Goal: Use online tool/utility: Utilize a website feature to perform a specific function

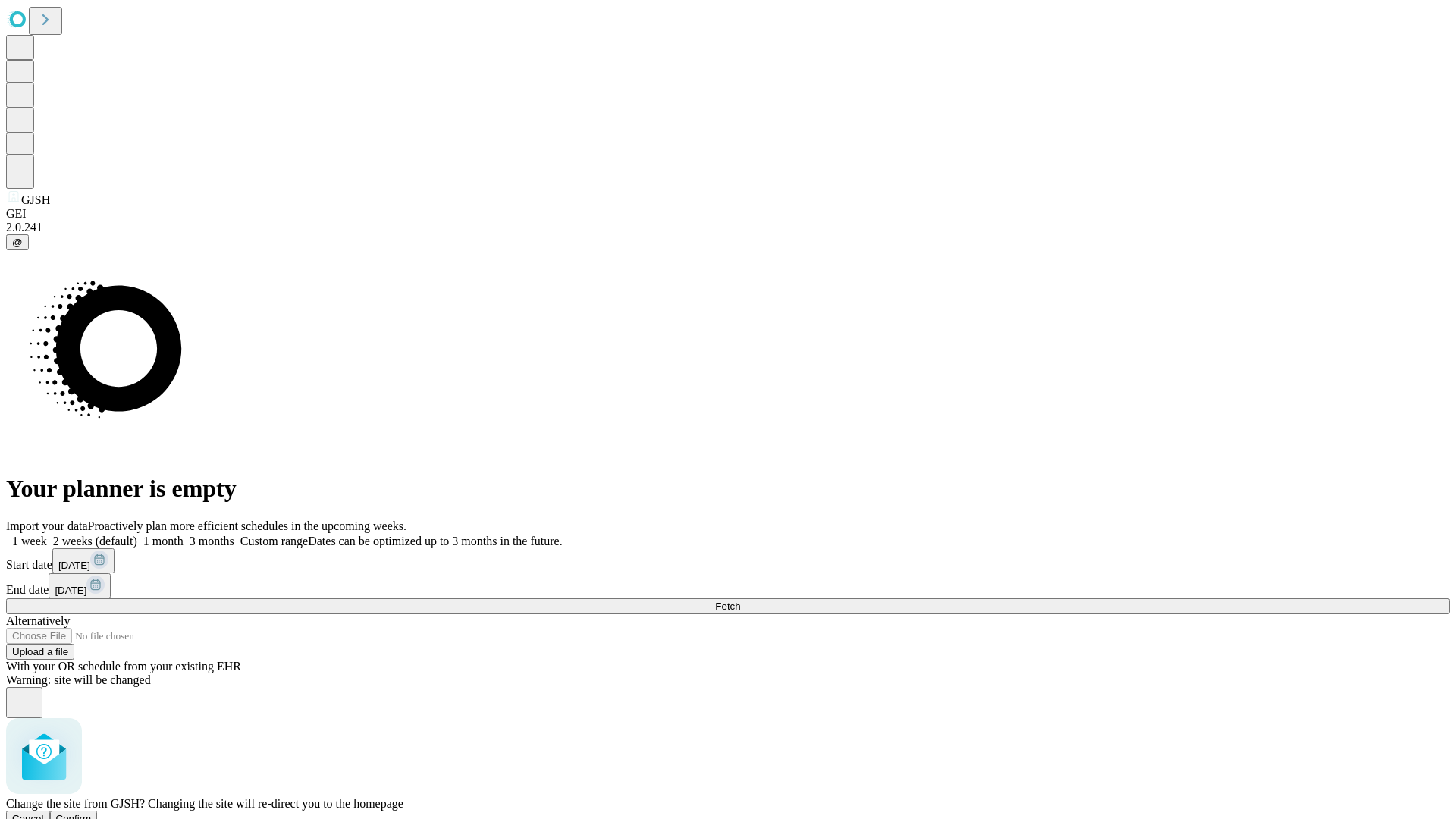
click at [92, 814] on span "Confirm" at bounding box center [74, 819] width 36 height 12
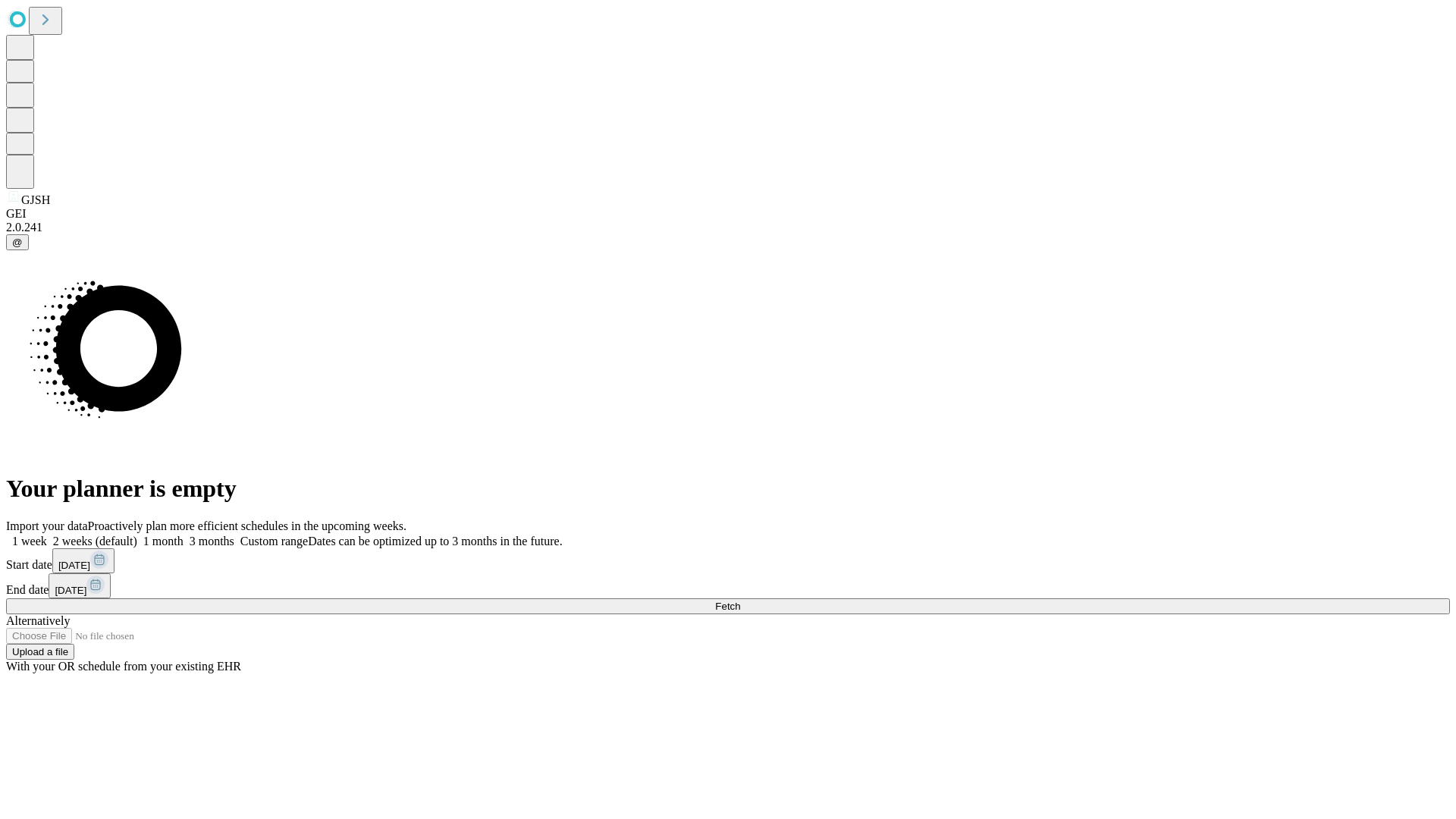
click at [183, 535] on label "1 month" at bounding box center [160, 542] width 47 height 13
click at [740, 601] on span "Fetch" at bounding box center [728, 606] width 25 height 12
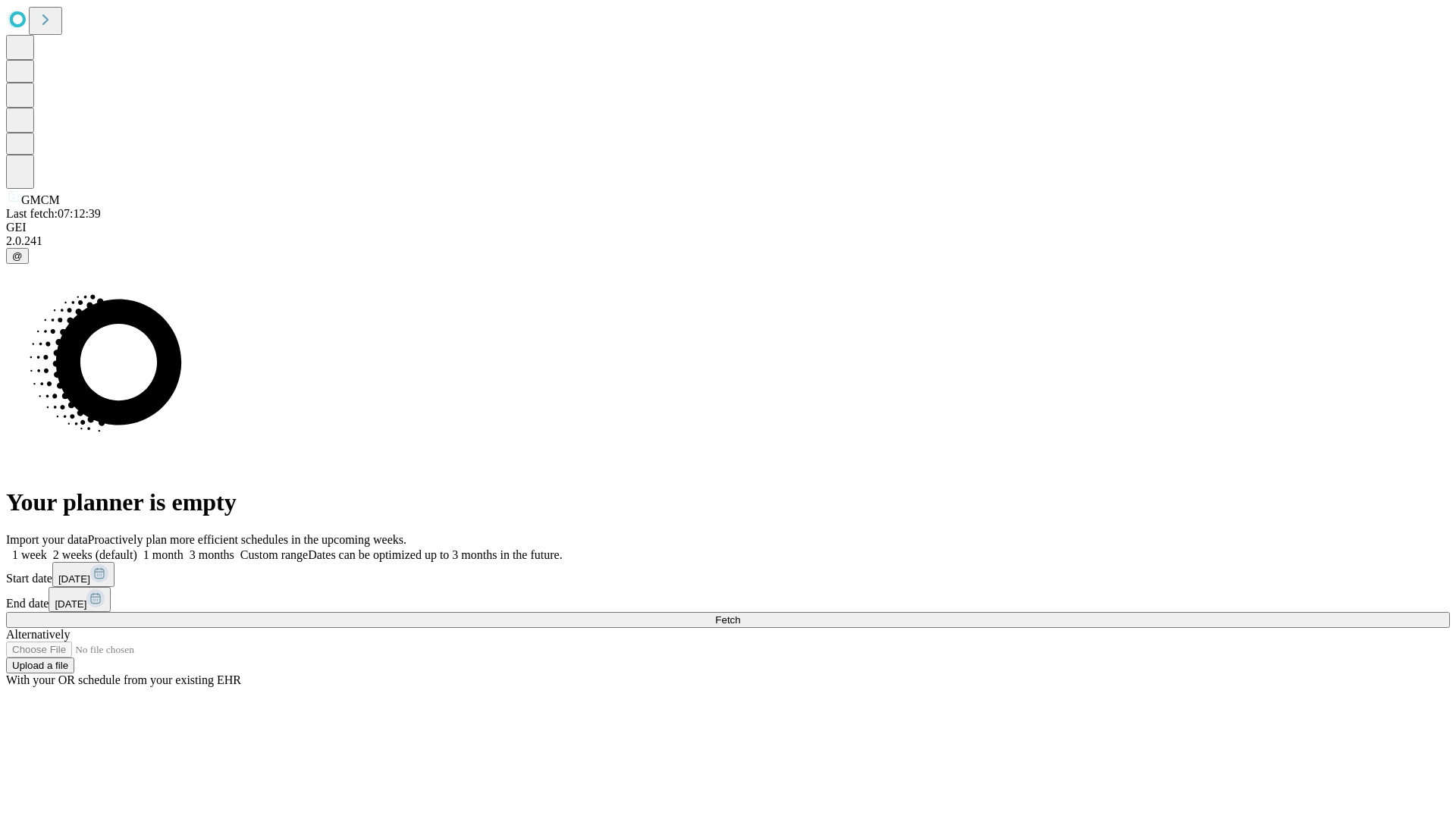
click at [183, 549] on label "1 month" at bounding box center [160, 555] width 47 height 13
click at [740, 615] on span "Fetch" at bounding box center [728, 620] width 25 height 12
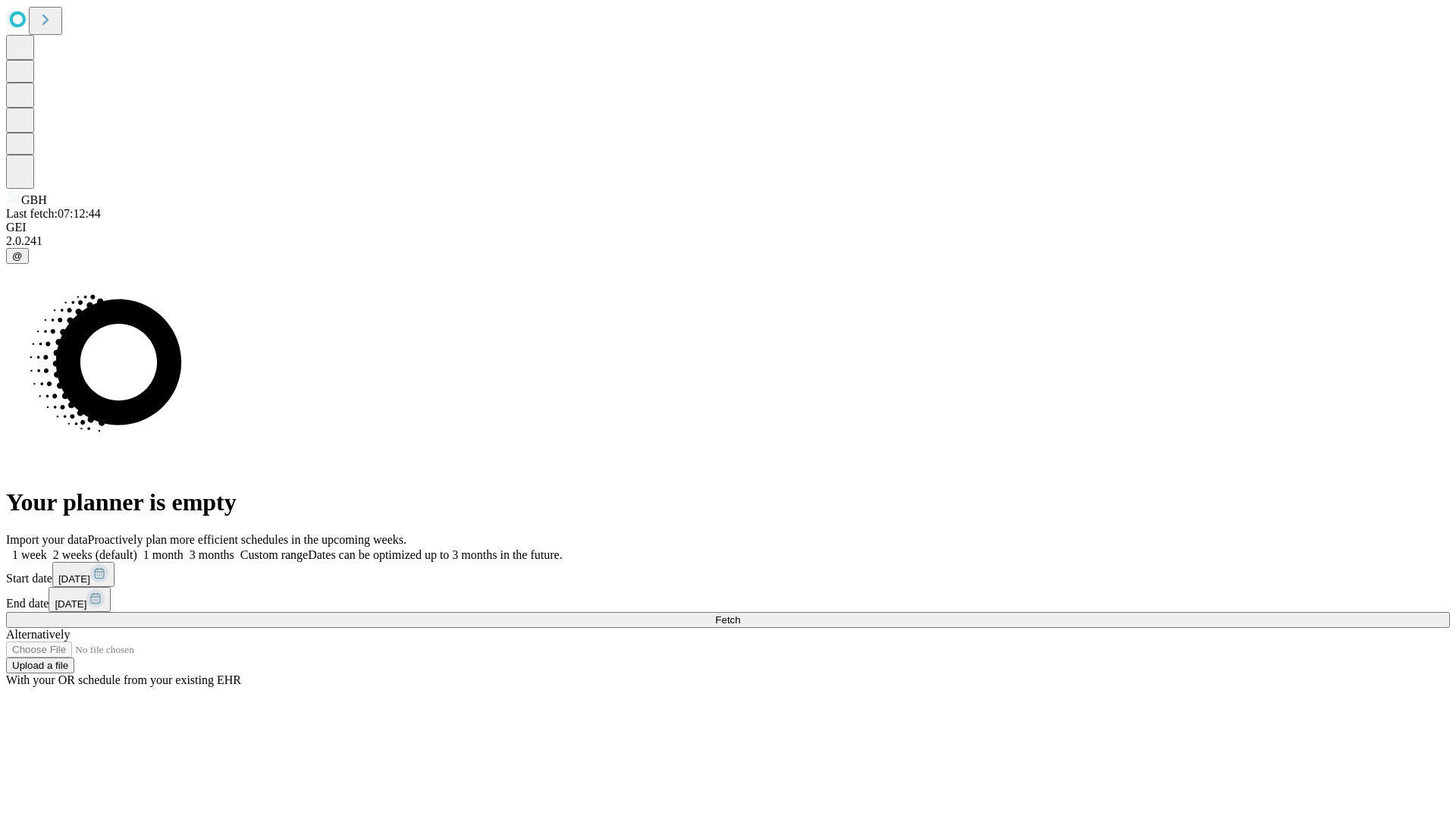
click at [183, 549] on label "1 month" at bounding box center [160, 555] width 47 height 13
click at [740, 615] on span "Fetch" at bounding box center [728, 620] width 25 height 12
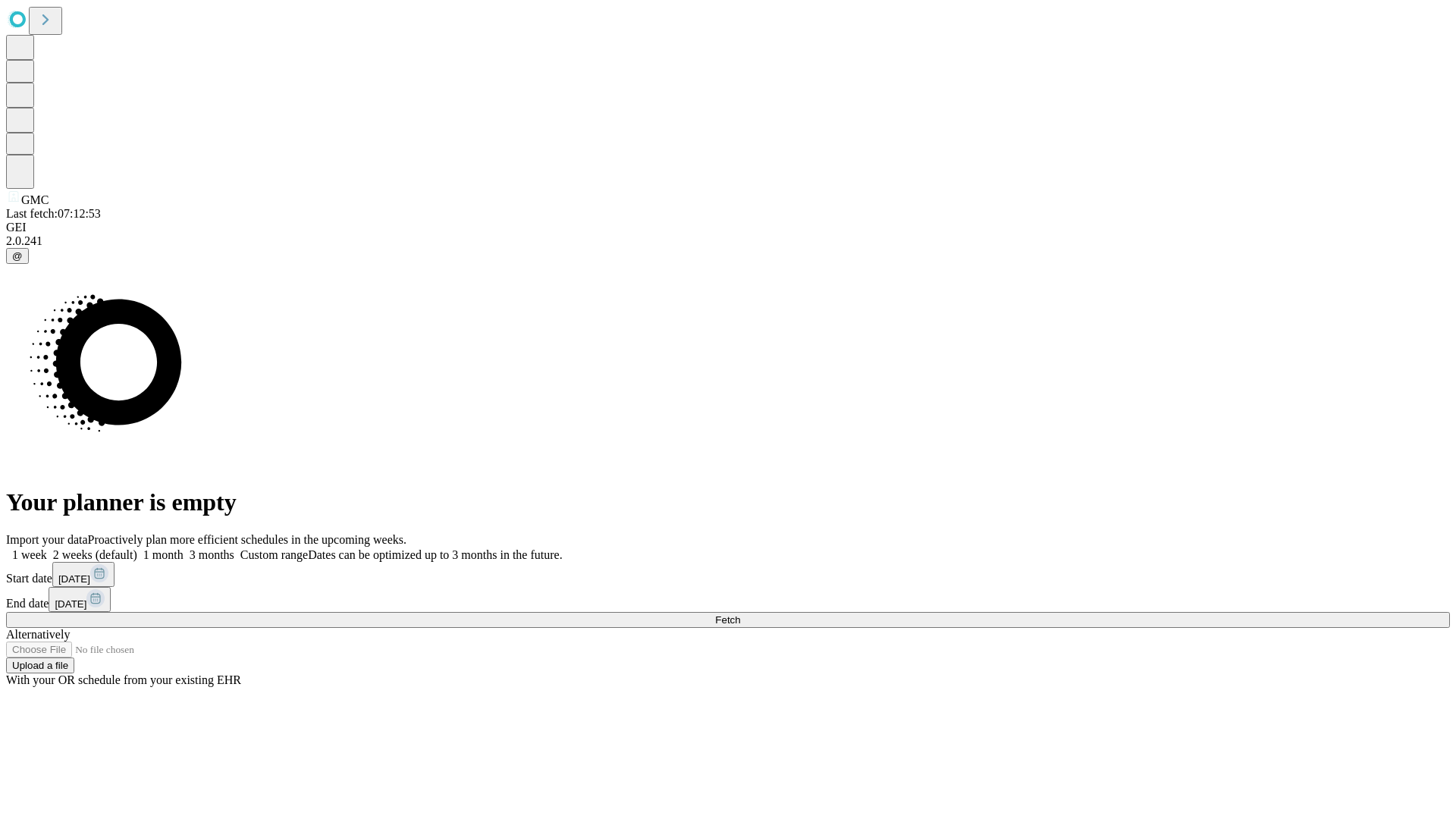
click at [183, 549] on label "1 month" at bounding box center [160, 555] width 47 height 13
click at [740, 615] on span "Fetch" at bounding box center [728, 620] width 25 height 12
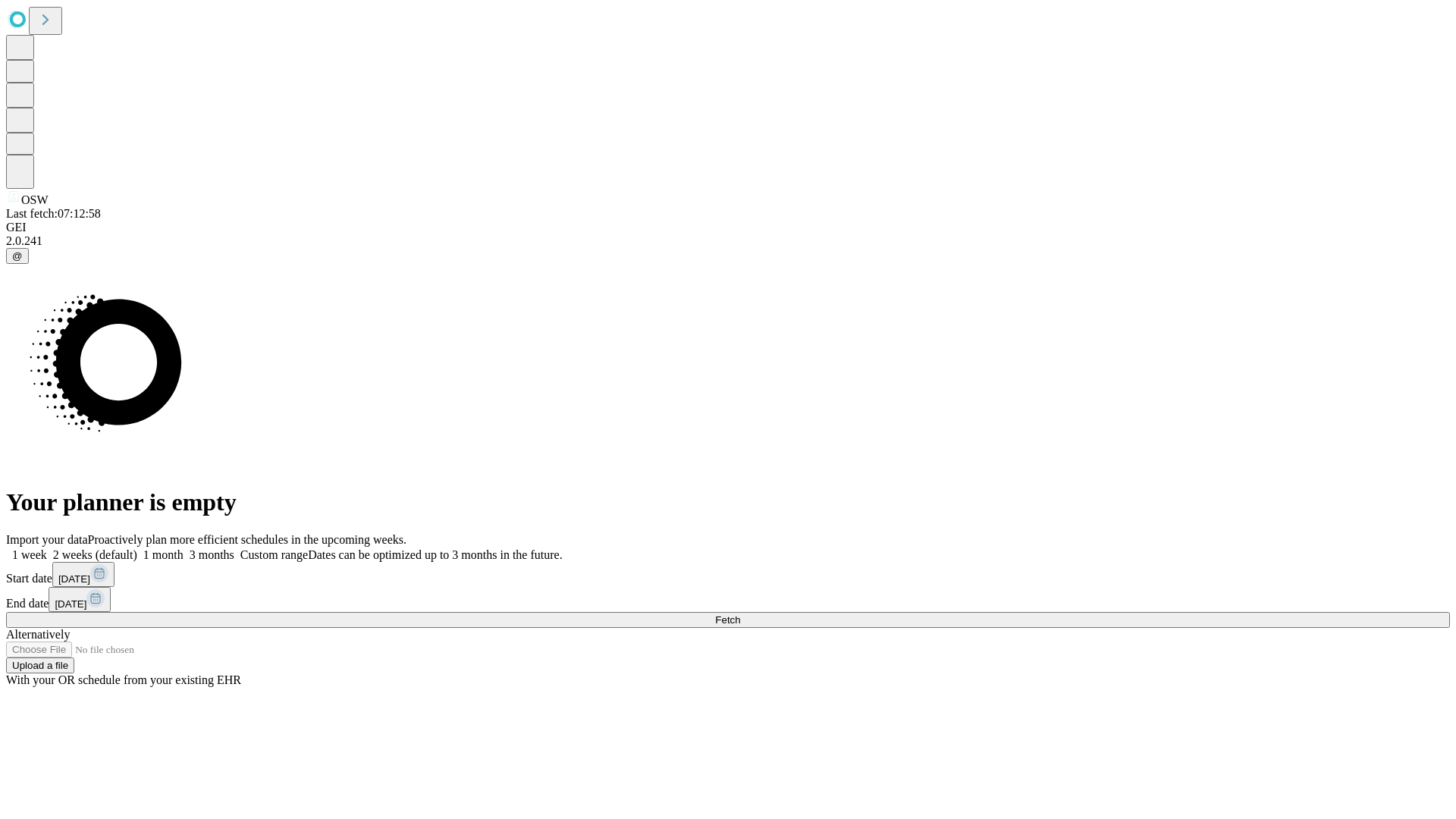
click at [183, 549] on label "1 month" at bounding box center [160, 555] width 47 height 13
click at [740, 615] on span "Fetch" at bounding box center [728, 620] width 25 height 12
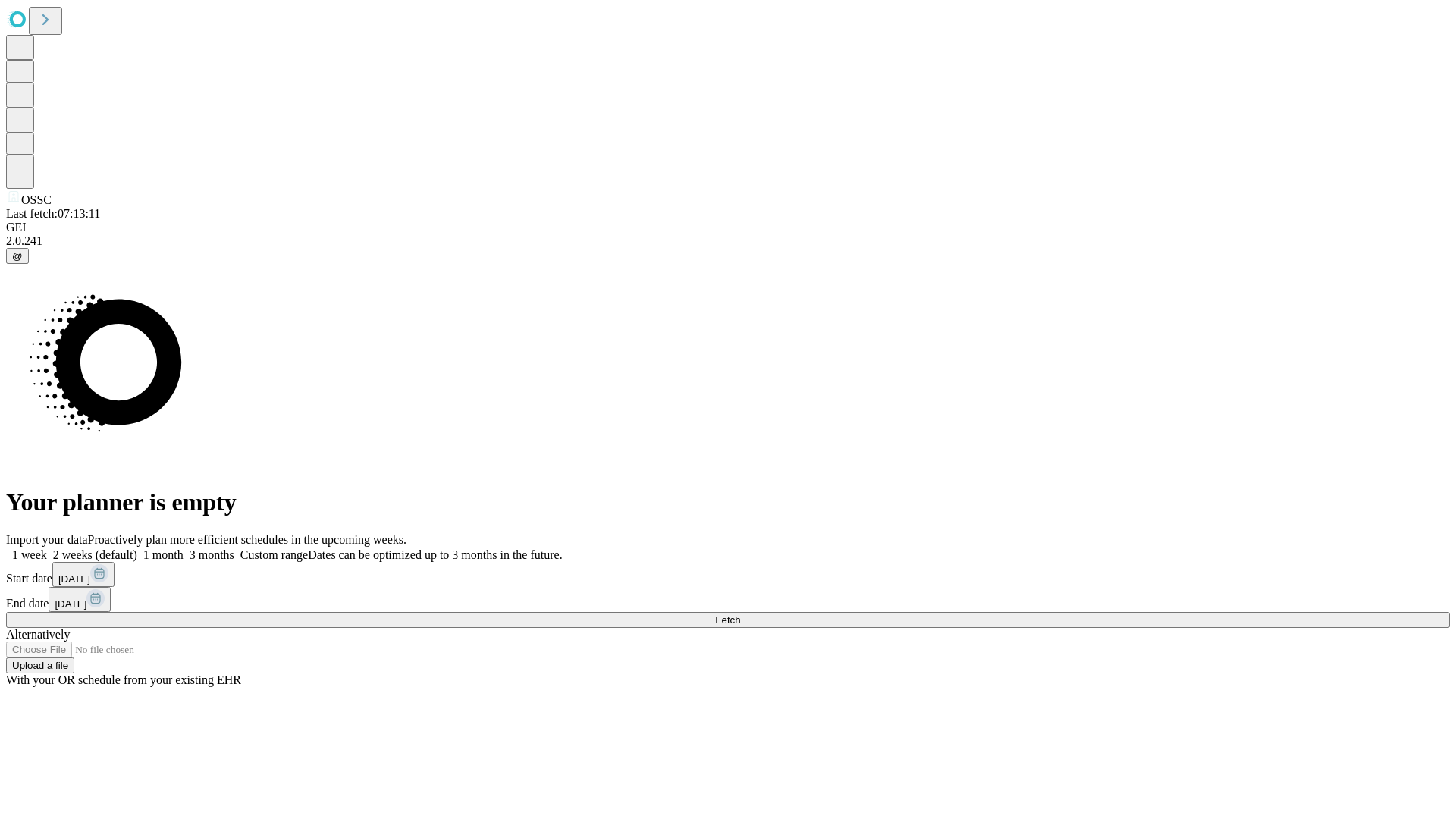
click at [183, 549] on label "1 month" at bounding box center [160, 555] width 47 height 13
click at [740, 615] on span "Fetch" at bounding box center [728, 620] width 25 height 12
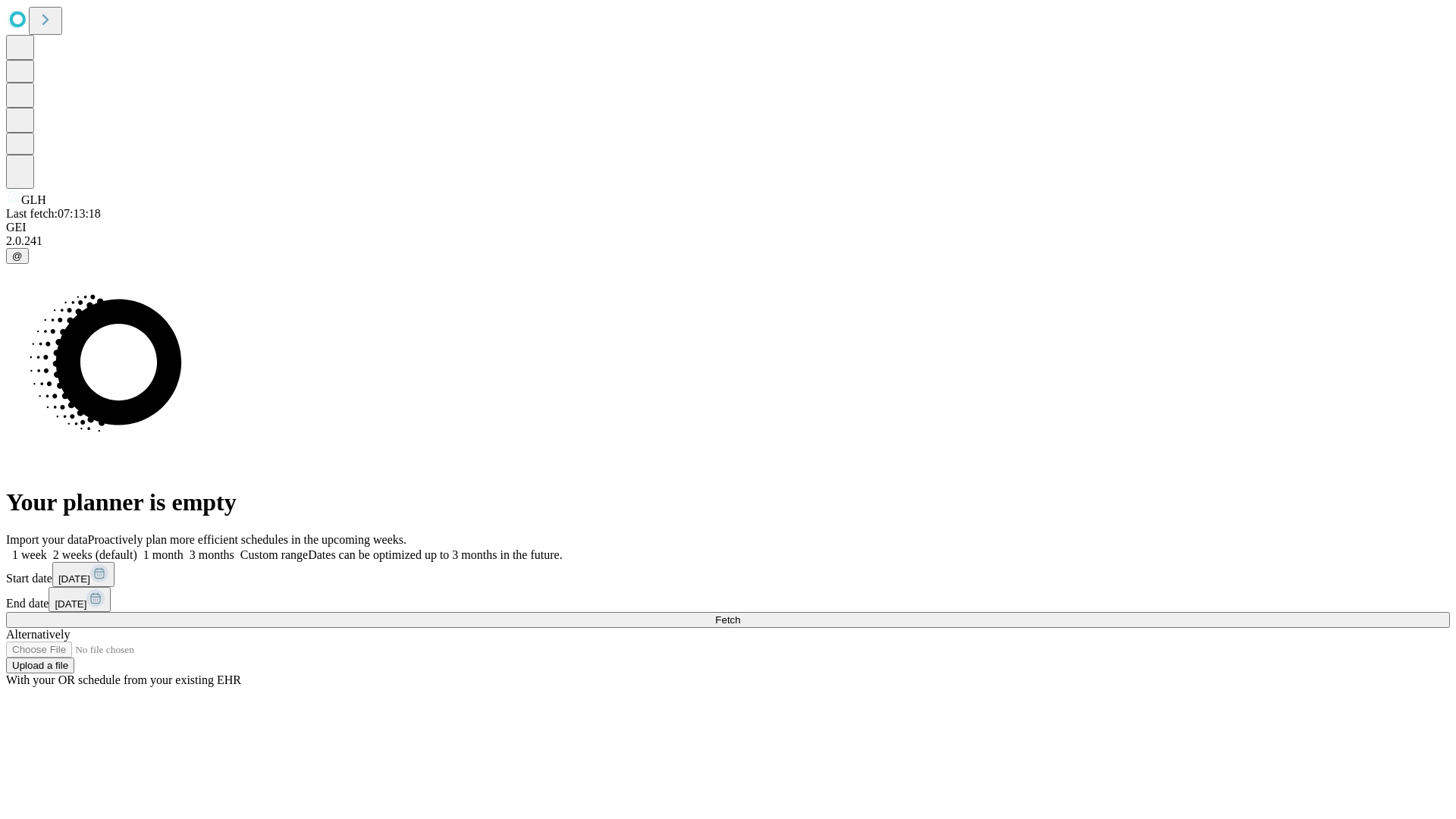
click at [183, 549] on label "1 month" at bounding box center [160, 555] width 47 height 13
click at [740, 615] on span "Fetch" at bounding box center [728, 620] width 25 height 12
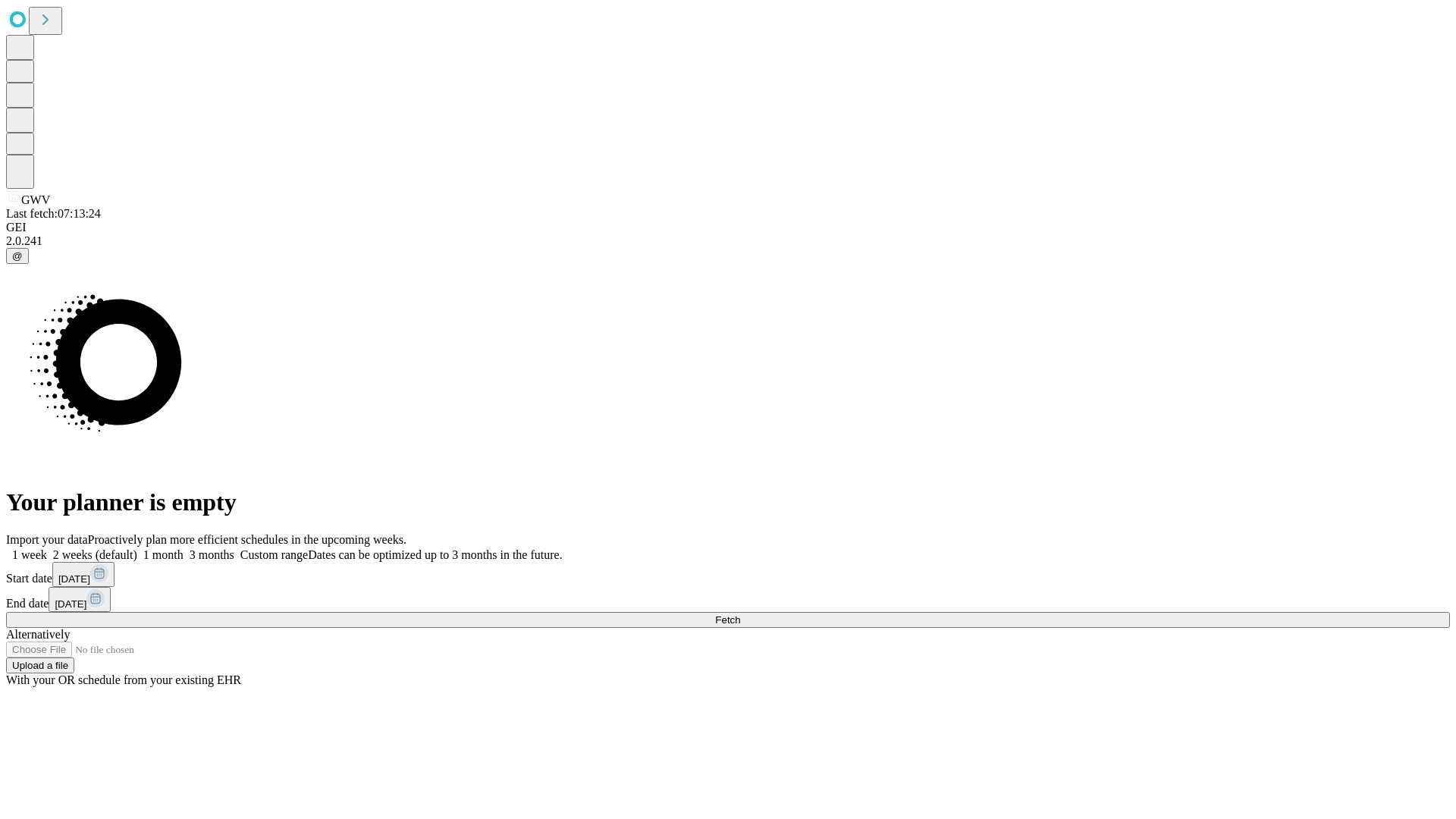
click at [183, 549] on label "1 month" at bounding box center [160, 555] width 47 height 13
click at [740, 615] on span "Fetch" at bounding box center [728, 620] width 25 height 12
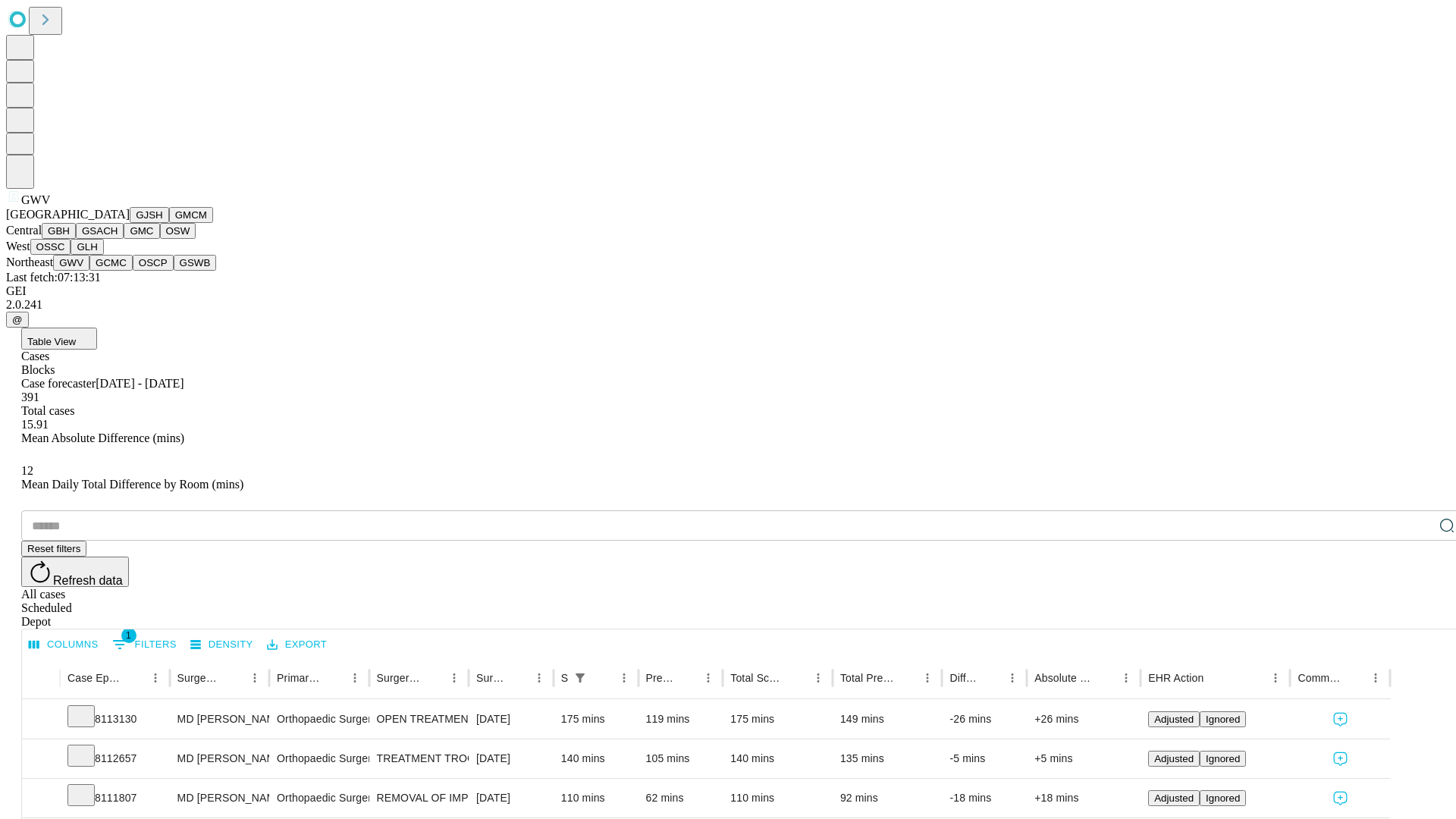
click at [117, 271] on button "GCMC" at bounding box center [111, 263] width 43 height 16
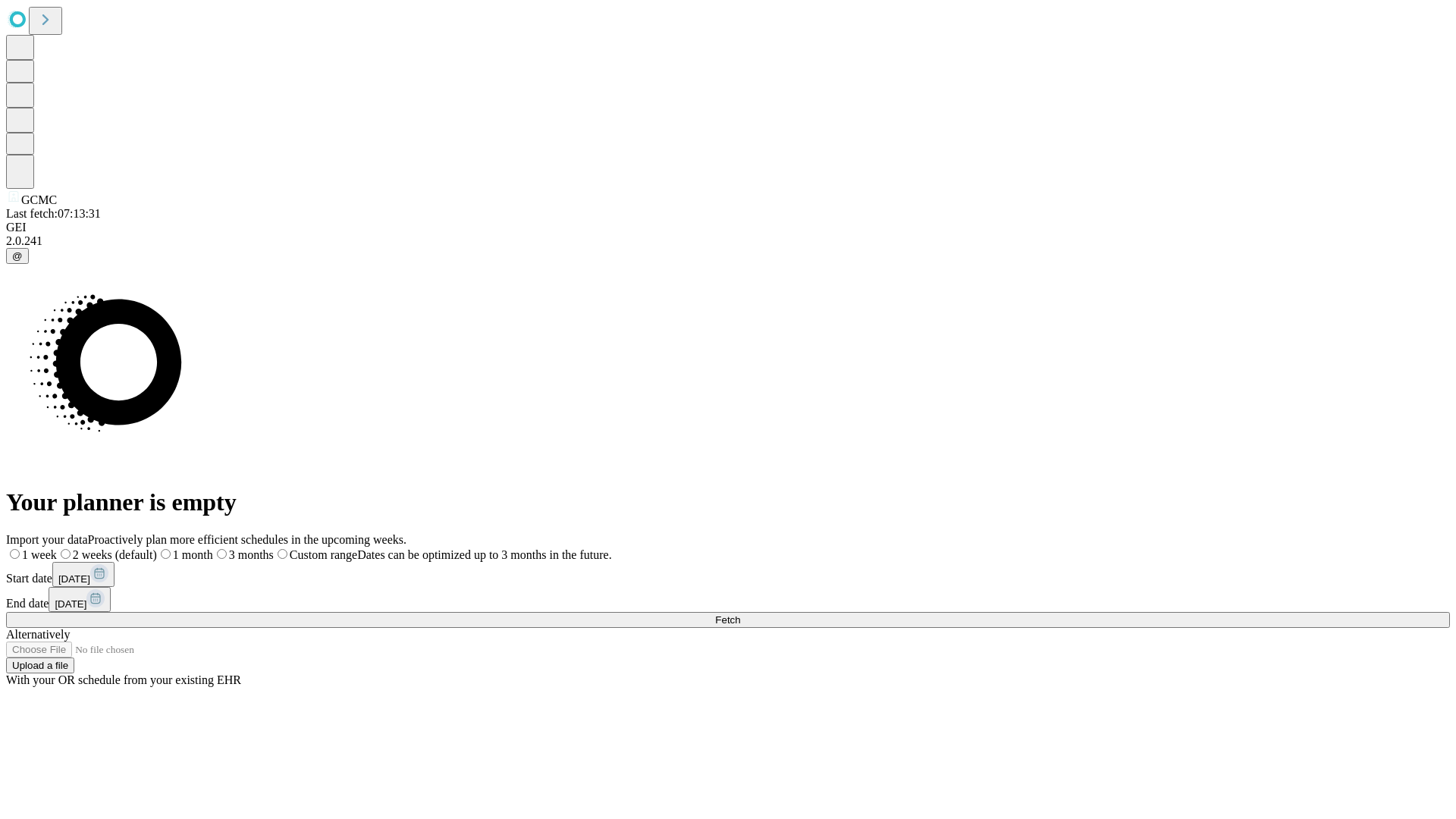
click at [213, 549] on label "1 month" at bounding box center [184, 555] width 56 height 13
click at [740, 615] on span "Fetch" at bounding box center [728, 620] width 25 height 12
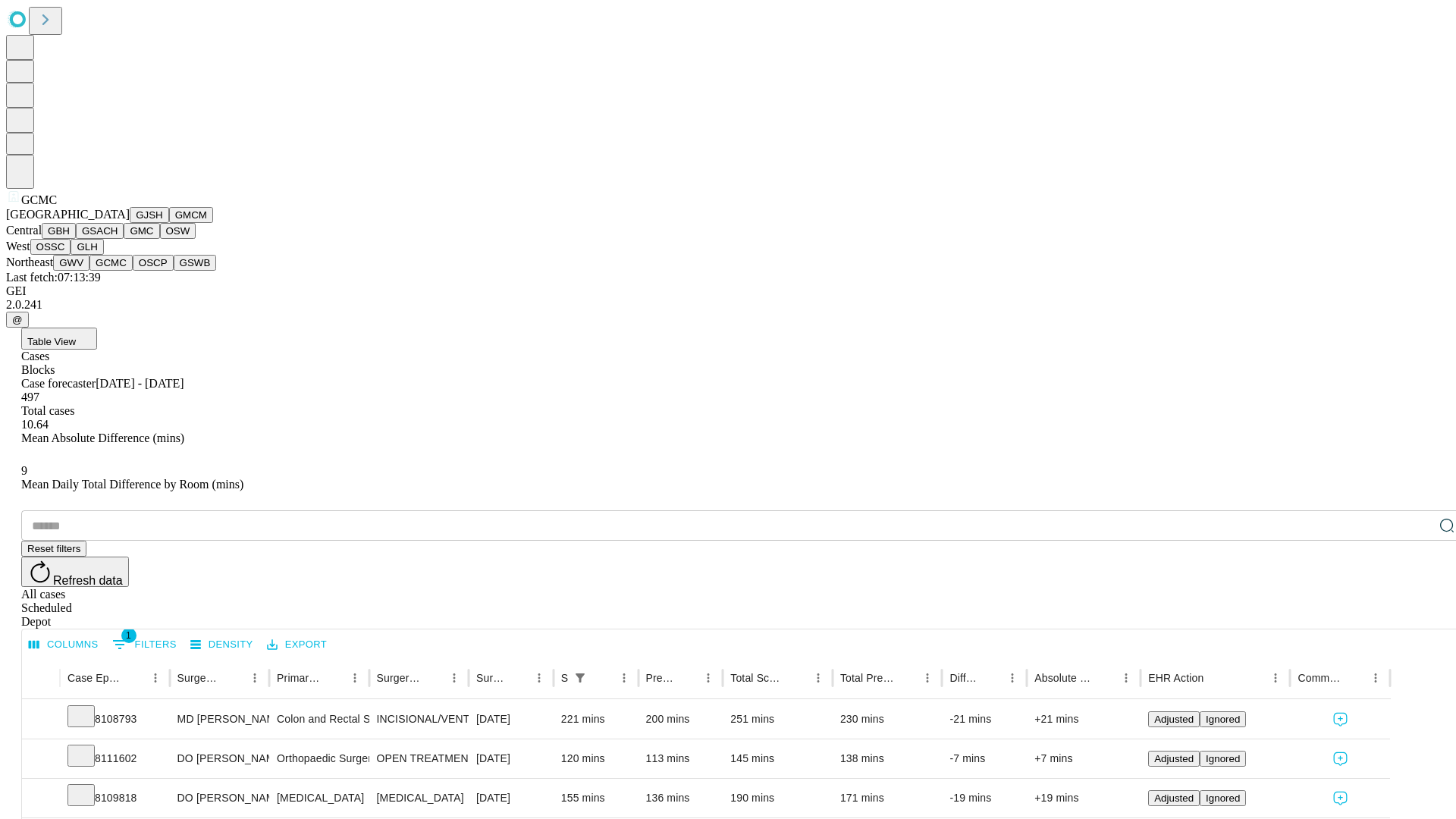
click at [132, 271] on button "OSCP" at bounding box center [153, 263] width 41 height 16
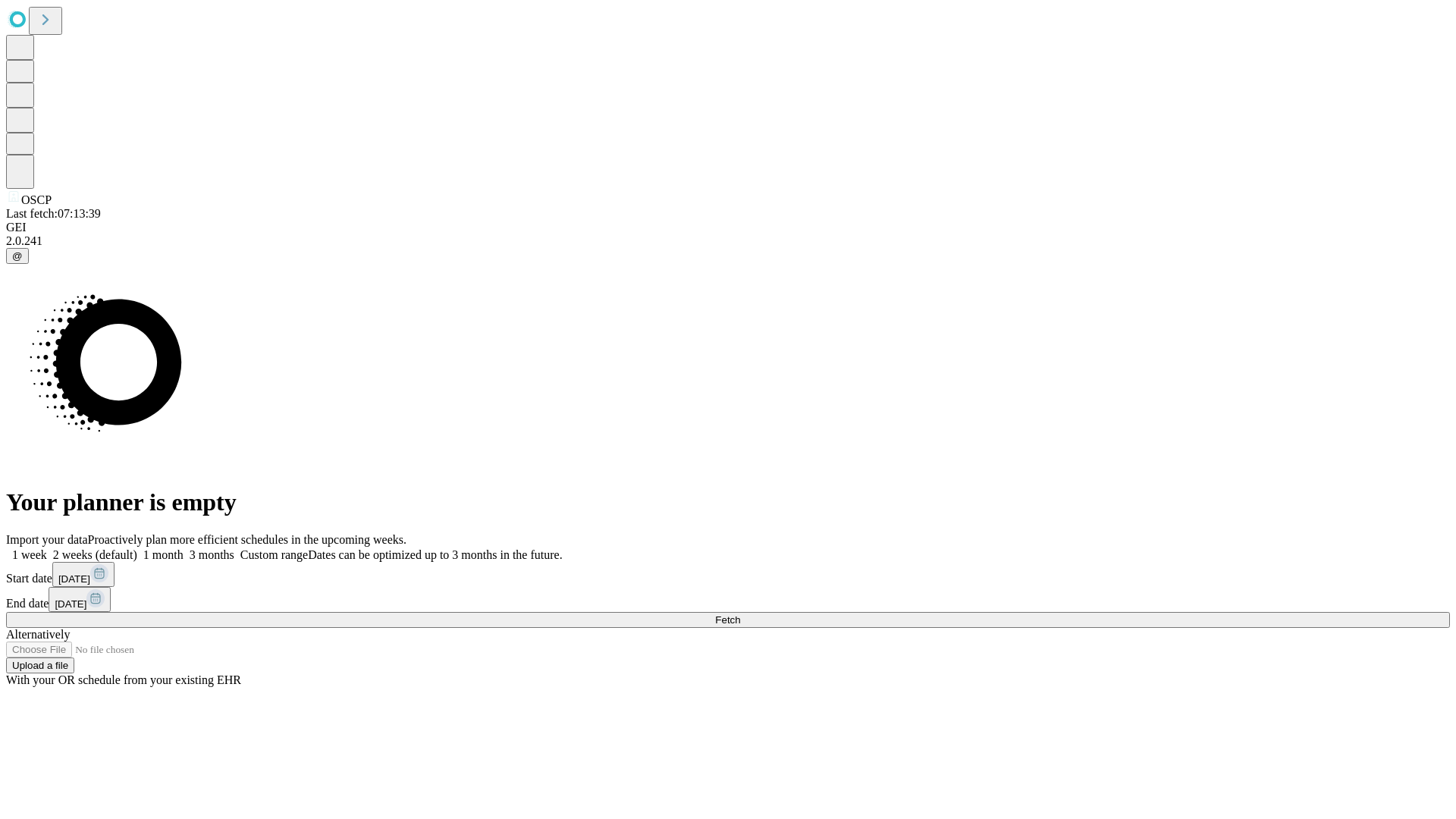
click at [183, 549] on label "1 month" at bounding box center [160, 555] width 47 height 13
click at [740, 615] on span "Fetch" at bounding box center [728, 620] width 25 height 12
